Goal: Task Accomplishment & Management: Manage account settings

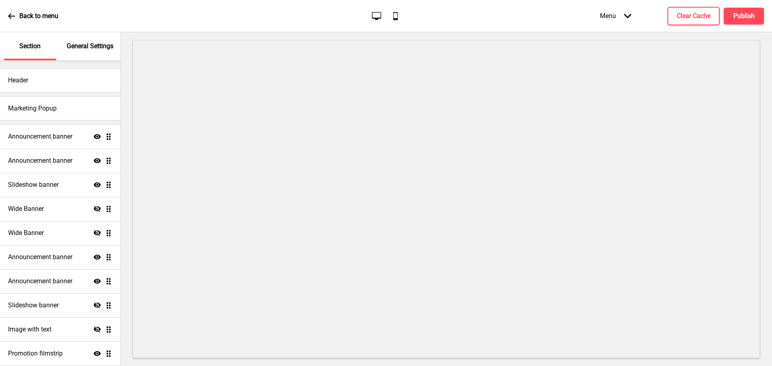
click at [616, 14] on div "Menu Arrow down" at bounding box center [615, 16] width 47 height 24
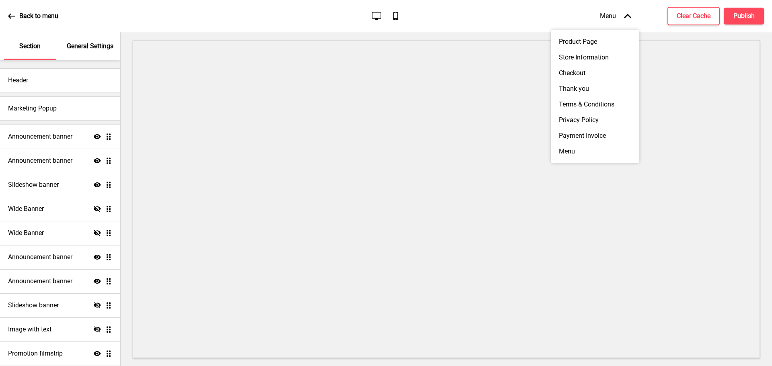
click at [616, 14] on div "Menu Arrow up" at bounding box center [615, 16] width 47 height 24
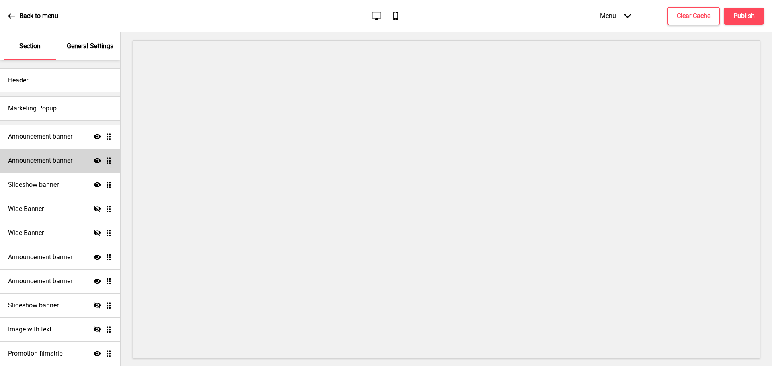
scroll to position [100, 0]
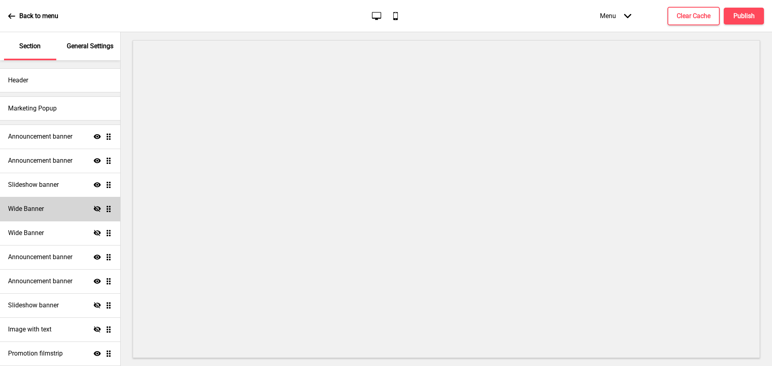
click at [44, 212] on h4 "Wide Banner" at bounding box center [26, 209] width 36 height 9
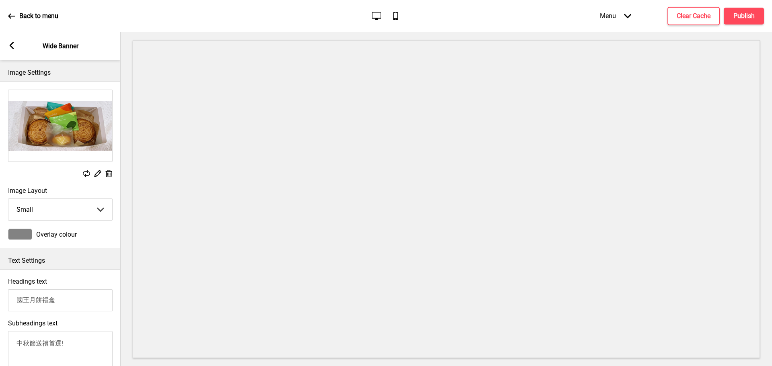
scroll to position [372, 0]
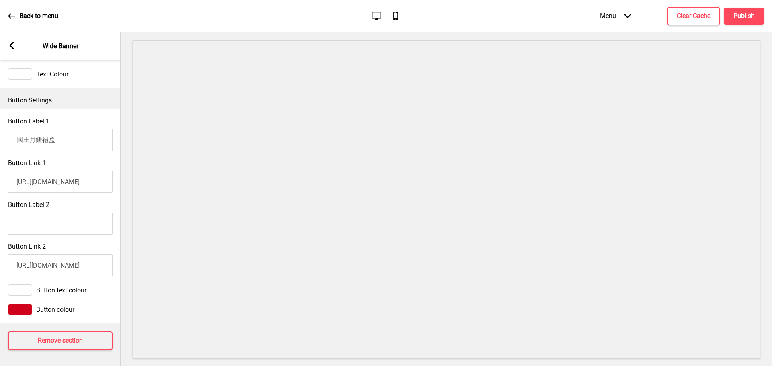
click at [12, 47] on icon at bounding box center [12, 45] width 4 height 7
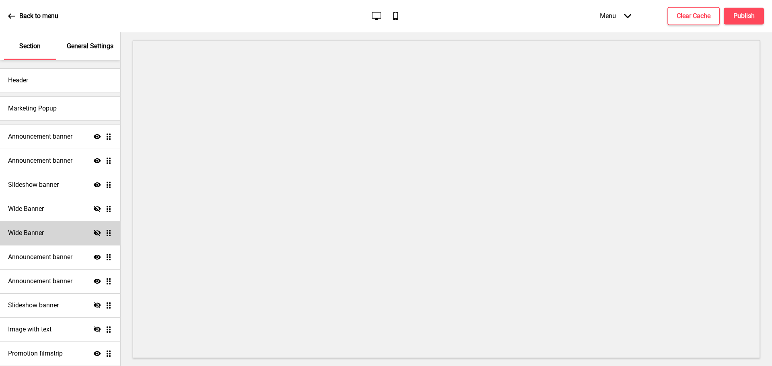
click at [43, 234] on h4 "Wide Banner" at bounding box center [26, 233] width 36 height 9
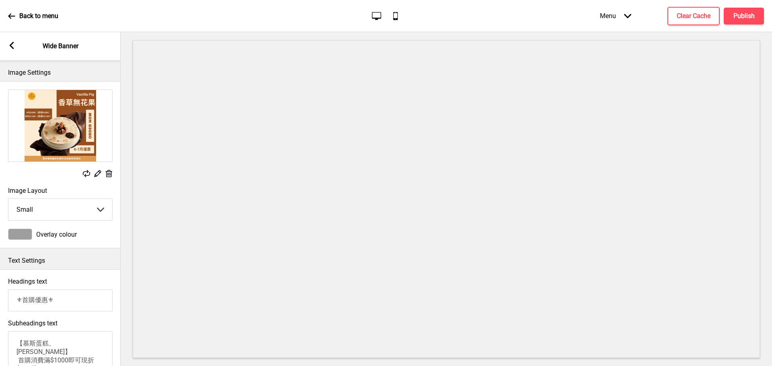
click at [10, 48] on rect at bounding box center [11, 45] width 7 height 7
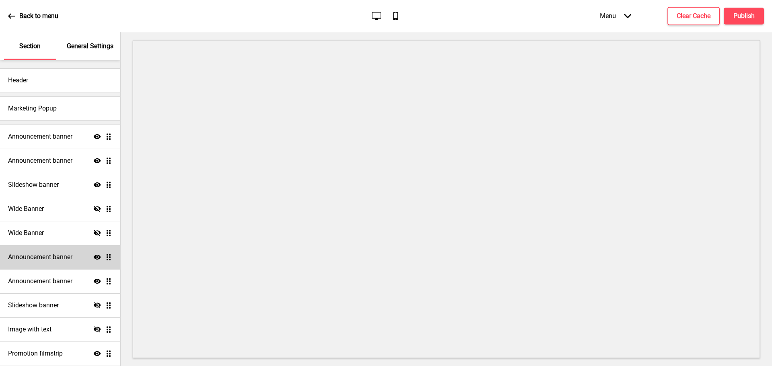
click at [58, 261] on h4 "Announcement banner" at bounding box center [40, 257] width 64 height 9
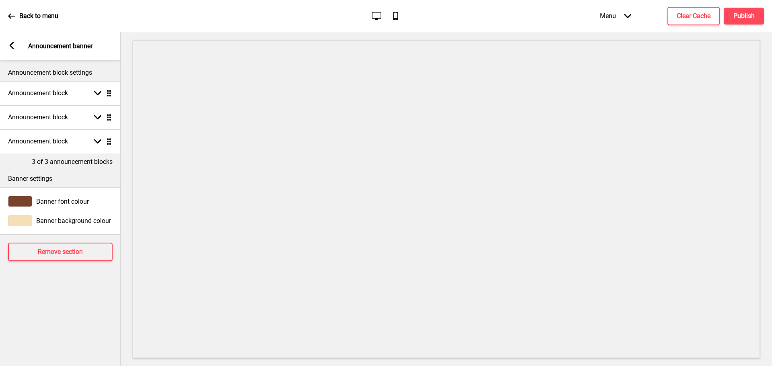
click at [25, 48] on div "Arrow left Announcement banner" at bounding box center [60, 46] width 121 height 28
click at [12, 49] on icon at bounding box center [12, 45] width 4 height 7
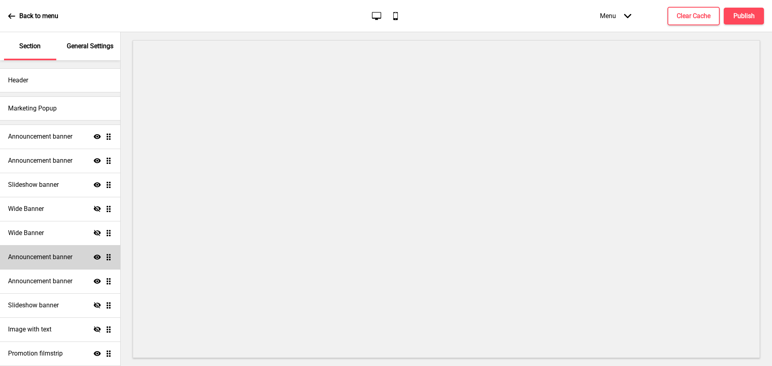
click at [59, 257] on h4 "Announcement banner" at bounding box center [40, 257] width 64 height 9
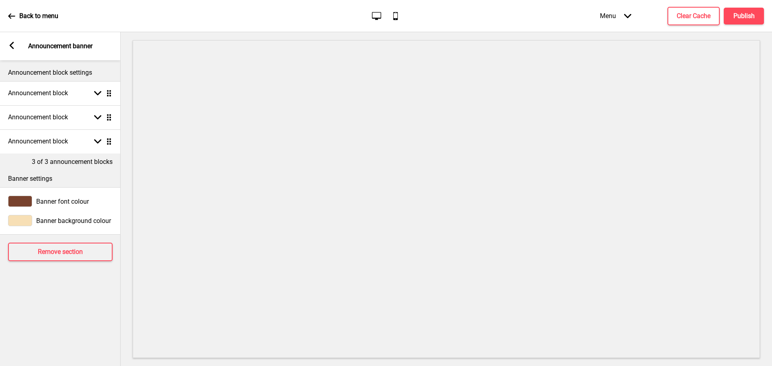
click at [12, 35] on div "Arrow left Announcement banner" at bounding box center [60, 46] width 121 height 28
click at [17, 44] on div "Arrow left Announcement banner" at bounding box center [60, 46] width 121 height 28
click at [9, 43] on rect at bounding box center [11, 45] width 7 height 7
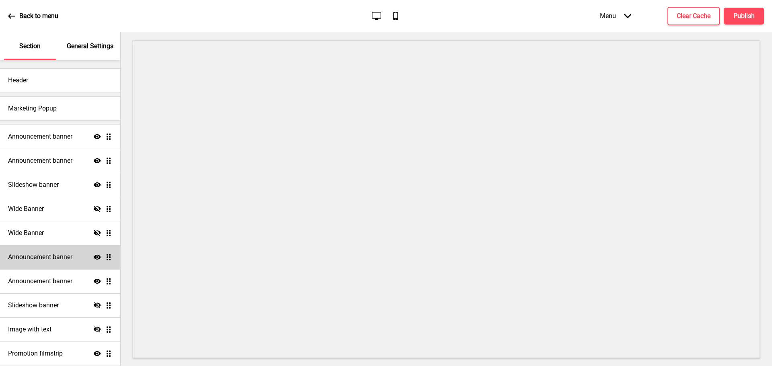
click at [25, 263] on div "Announcement banner Show Drag" at bounding box center [60, 257] width 120 height 24
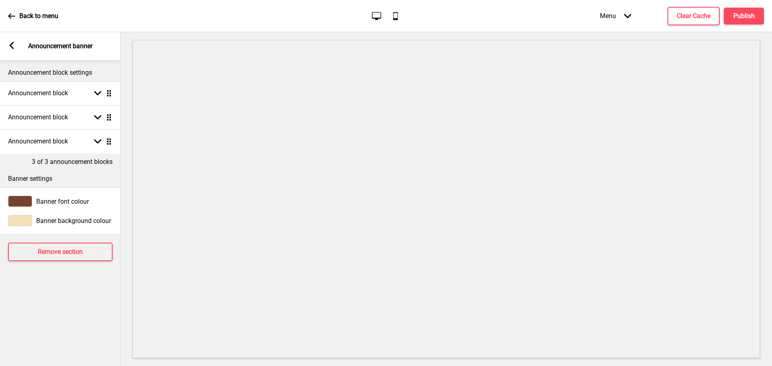
click at [13, 48] on icon at bounding box center [12, 45] width 4 height 7
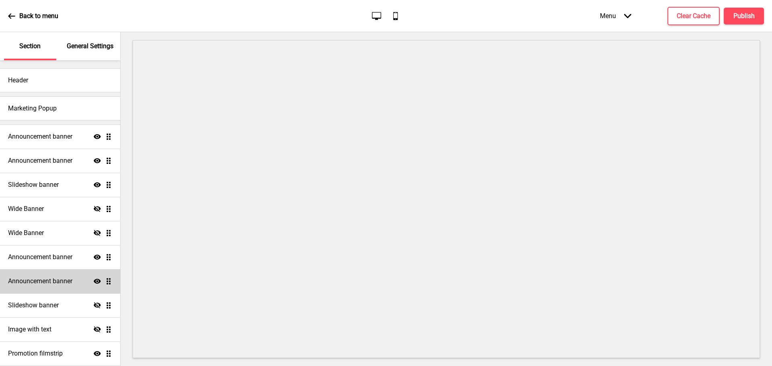
click at [24, 277] on div "Announcement banner Show Drag" at bounding box center [60, 281] width 120 height 24
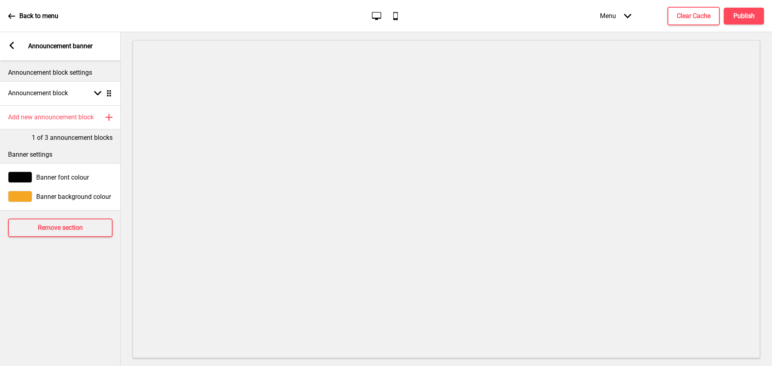
click at [10, 44] on rect at bounding box center [11, 45] width 7 height 7
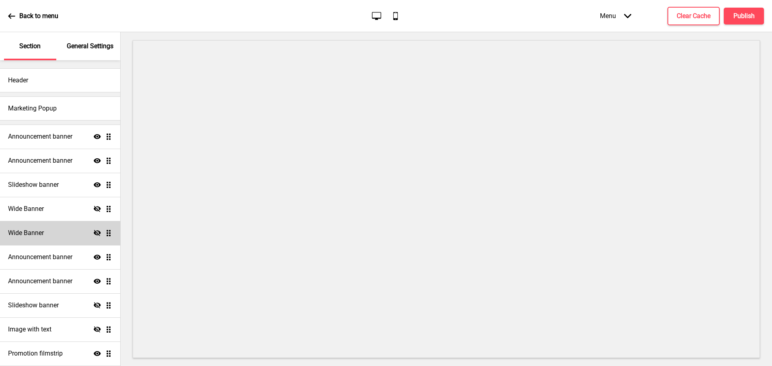
click at [36, 232] on h4 "Wide Banner" at bounding box center [26, 233] width 36 height 9
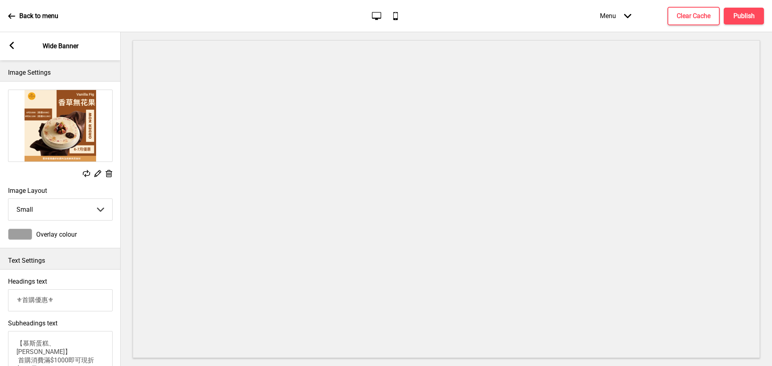
click at [14, 49] on icon at bounding box center [12, 45] width 4 height 7
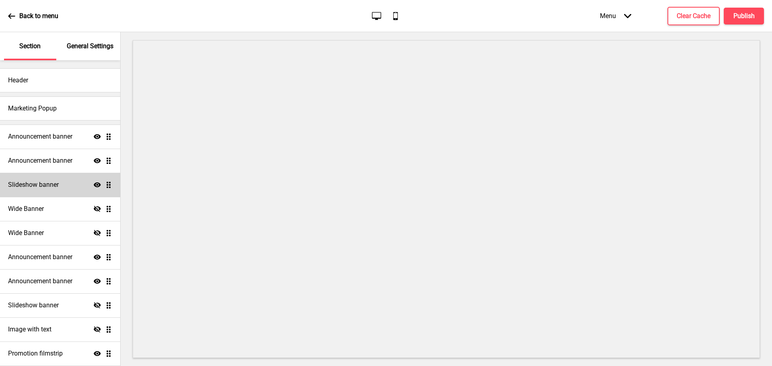
click at [68, 184] on div "Slideshow banner Show Drag" at bounding box center [60, 185] width 120 height 24
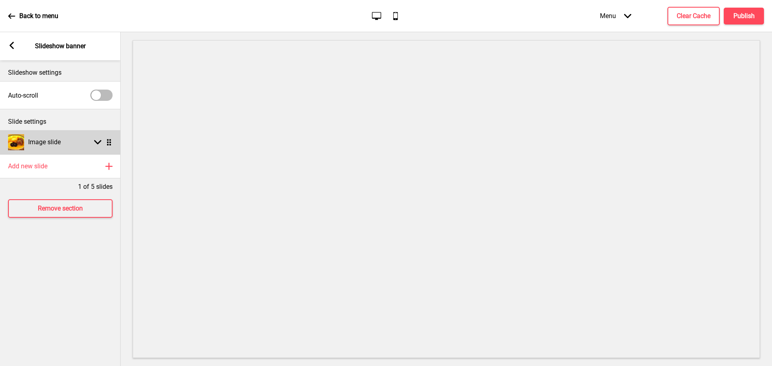
click at [102, 140] on div "Arrow down Drag" at bounding box center [101, 142] width 23 height 7
select select "right"
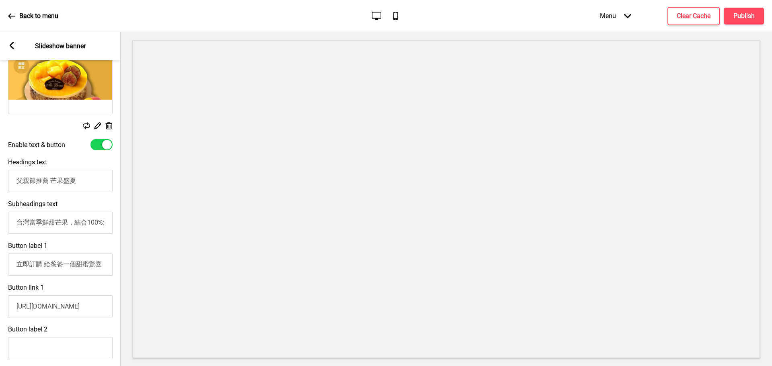
scroll to position [0, 0]
